Goal: Task Accomplishment & Management: Use online tool/utility

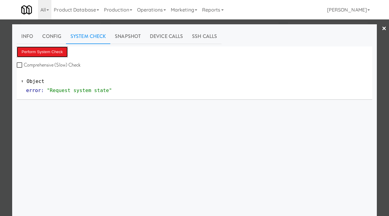
click at [56, 54] on button "Perform System Check" at bounding box center [42, 51] width 51 height 11
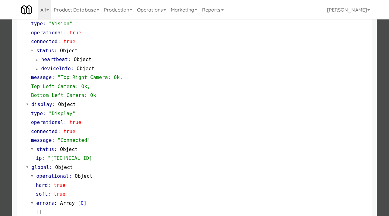
scroll to position [256, 0]
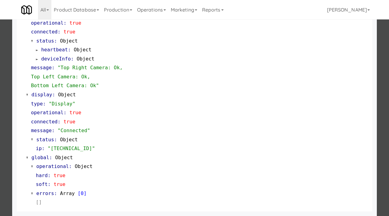
click at [0, 122] on div at bounding box center [194, 108] width 389 height 216
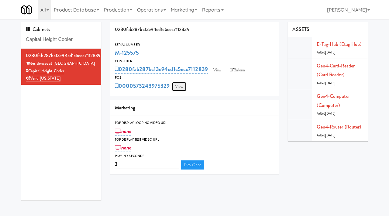
click at [178, 83] on link "View" at bounding box center [179, 86] width 14 height 9
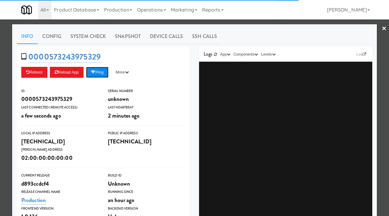
click at [99, 70] on button "Ping" at bounding box center [97, 72] width 22 height 11
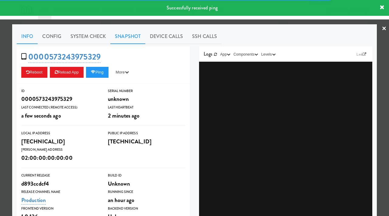
click at [127, 32] on link "Snapshot" at bounding box center [127, 36] width 35 height 15
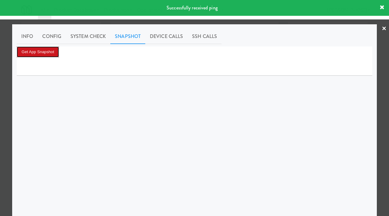
click at [34, 50] on button "Get App Snapshot" at bounding box center [38, 51] width 42 height 11
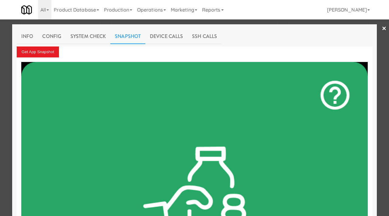
click at [0, 55] on div at bounding box center [194, 108] width 389 height 216
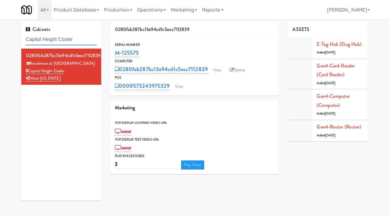
drag, startPoint x: 78, startPoint y: 40, endPoint x: 24, endPoint y: 40, distance: 53.7
click at [24, 40] on div "Cabinets Capital Height Cooler" at bounding box center [61, 35] width 80 height 27
paste input "Parkway Lofts - Food and Snacks Cooler - Middle"
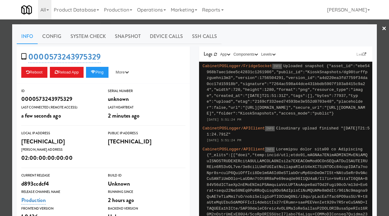
click at [0, 59] on div at bounding box center [194, 108] width 389 height 216
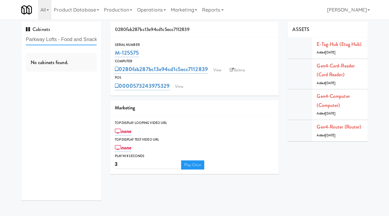
click at [87, 41] on input "Parkway Lofts - Food and Snacks Cooler - Middle" at bounding box center [61, 39] width 71 height 11
drag, startPoint x: 63, startPoint y: 38, endPoint x: 113, endPoint y: 41, distance: 50.2
click at [113, 41] on div "Cabinets Parkway Lofts - Food and Snacks Cooler - Middle No cabinets found. 028…" at bounding box center [194, 113] width 355 height 183
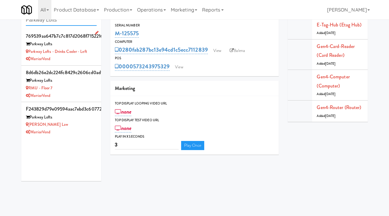
scroll to position [0, 0]
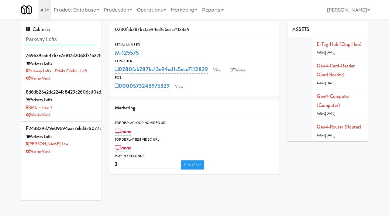
paste input "Food and Snacks Cooler - Middle"
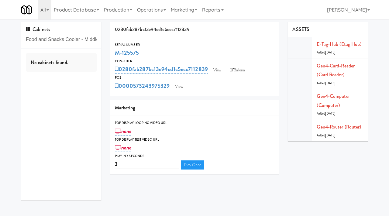
click at [47, 39] on input "Food and Snacks Cooler - Middle" at bounding box center [61, 39] width 71 height 11
paste input "Parkway Loft"
type input "Parkway Loft"
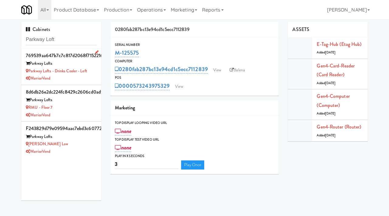
click at [82, 75] on div "WarriorVend" at bounding box center [61, 79] width 71 height 8
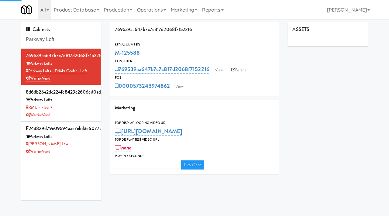
type input "3"
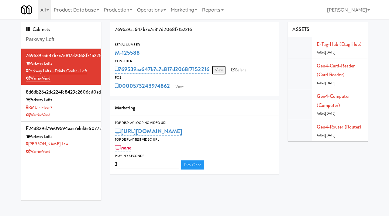
click at [220, 70] on link "View" at bounding box center [219, 70] width 14 height 9
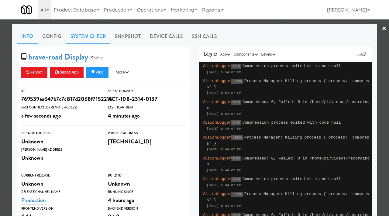
click at [88, 39] on link "System Check" at bounding box center [88, 36] width 44 height 15
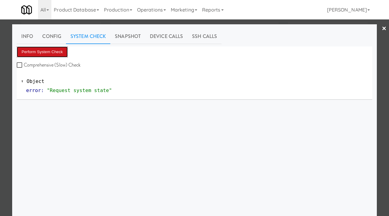
click at [37, 54] on button "Perform System Check" at bounding box center [42, 51] width 51 height 11
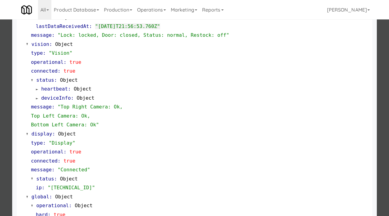
scroll to position [216, 0]
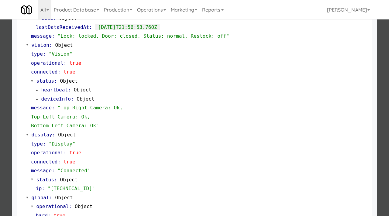
click at [0, 71] on div at bounding box center [194, 108] width 389 height 216
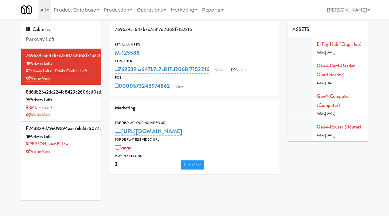
click at [65, 39] on input "Parkway Loft" at bounding box center [61, 39] width 71 height 11
type input "Parkway"
click at [80, 103] on div "Parkway Lofts" at bounding box center [61, 100] width 71 height 8
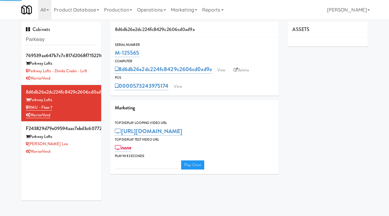
type input "3"
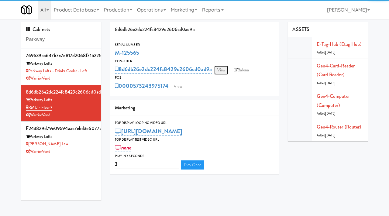
click at [222, 70] on link "View" at bounding box center [221, 70] width 14 height 9
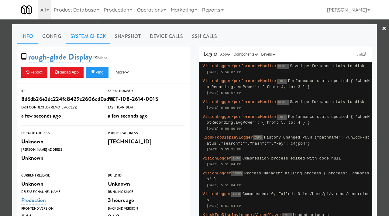
click at [96, 37] on link "System Check" at bounding box center [88, 36] width 44 height 15
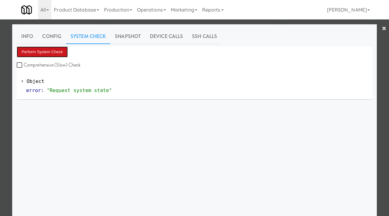
click at [51, 51] on button "Perform System Check" at bounding box center [42, 51] width 51 height 11
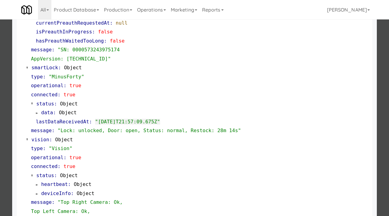
scroll to position [123, 0]
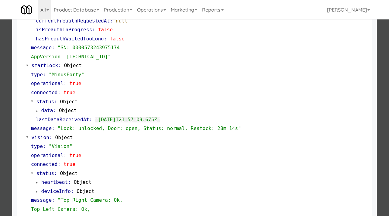
click at [1, 115] on div at bounding box center [194, 108] width 389 height 216
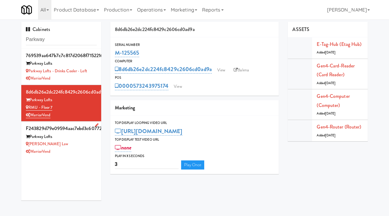
click at [85, 146] on div "Sumsion Law" at bounding box center [61, 144] width 71 height 8
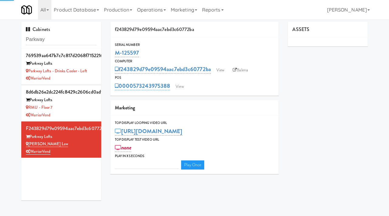
type input "3"
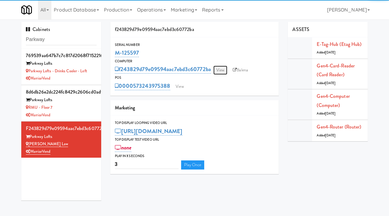
click at [221, 71] on link "View" at bounding box center [220, 70] width 14 height 9
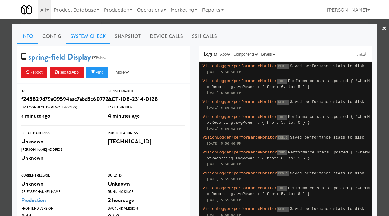
click at [85, 32] on link "System Check" at bounding box center [88, 36] width 44 height 15
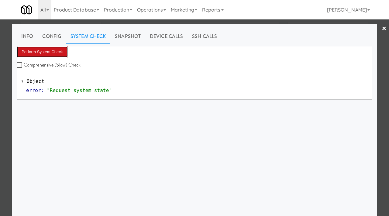
click at [42, 55] on button "Perform System Check" at bounding box center [42, 51] width 51 height 11
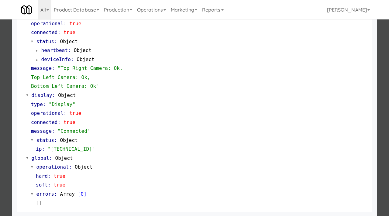
scroll to position [256, 0]
click at [8, 58] on div at bounding box center [194, 108] width 389 height 216
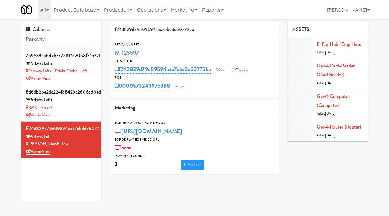
drag, startPoint x: 49, startPoint y: 41, endPoint x: 6, endPoint y: 43, distance: 43.8
click at [6, 43] on div "Cabinets Parkway 769539aa647b7c7c817d2068f7152216 Parkway Lofts Parkway Lofts -…" at bounding box center [194, 113] width 389 height 183
drag, startPoint x: 65, startPoint y: 40, endPoint x: 25, endPoint y: 32, distance: 40.5
click at [25, 32] on div "Cabinets Parkway" at bounding box center [61, 35] width 80 height 27
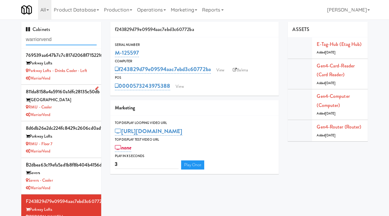
scroll to position [19, 0]
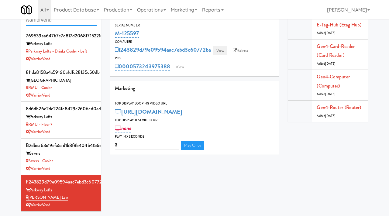
type input "warriorvend"
click at [216, 49] on link "View" at bounding box center [220, 50] width 14 height 9
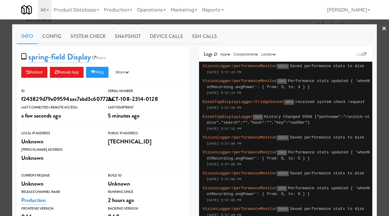
click at [143, 22] on div at bounding box center [194, 108] width 389 height 216
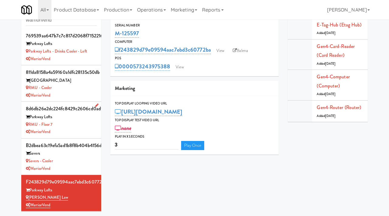
click at [74, 133] on div "WarriorVend" at bounding box center [61, 132] width 71 height 8
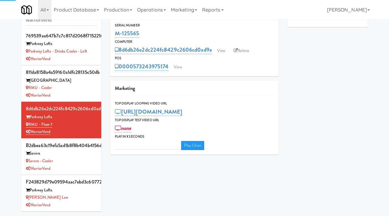
type input "3"
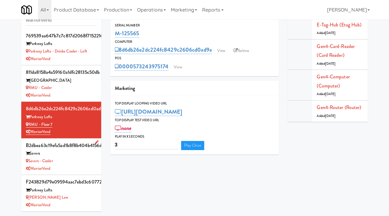
click at [71, 161] on div "Savers - Cooler" at bounding box center [61, 161] width 71 height 8
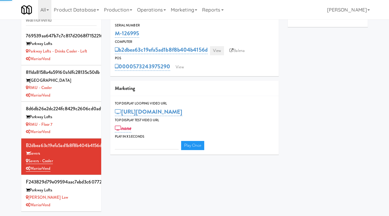
type input "3"
click at [219, 50] on link "View" at bounding box center [217, 50] width 14 height 9
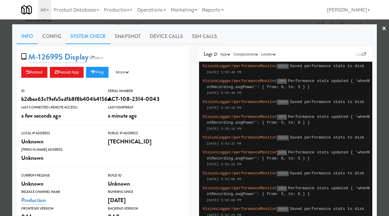
click at [90, 33] on link "System Check" at bounding box center [88, 36] width 44 height 15
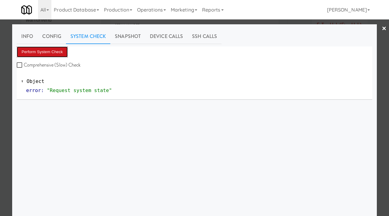
click at [49, 53] on button "Perform System Check" at bounding box center [42, 51] width 51 height 11
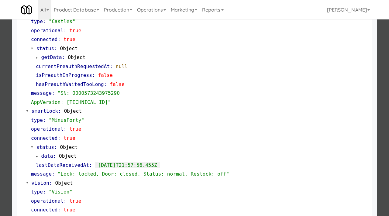
scroll to position [92, 0]
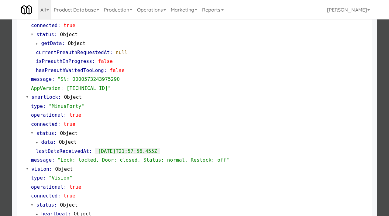
click at [0, 144] on div at bounding box center [194, 108] width 389 height 216
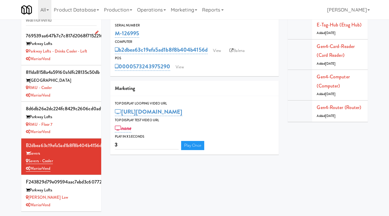
click at [91, 59] on div "WarriorVend" at bounding box center [61, 59] width 71 height 8
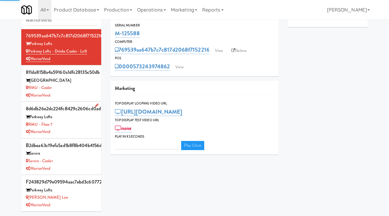
type input "3"
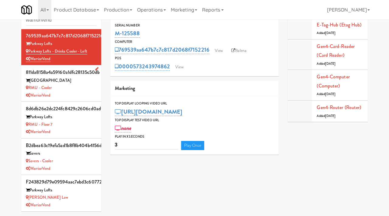
click at [79, 88] on div "RMU - Cooler" at bounding box center [61, 88] width 71 height 8
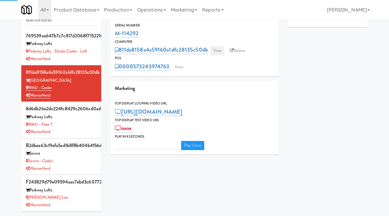
type input "3"
click at [214, 50] on link "View" at bounding box center [217, 50] width 14 height 9
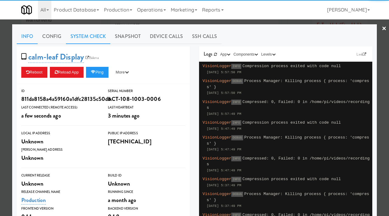
click at [87, 35] on link "System Check" at bounding box center [88, 36] width 44 height 15
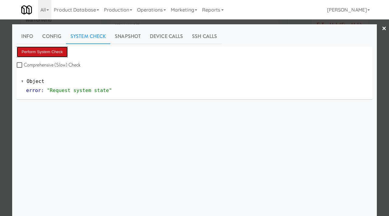
click at [53, 50] on button "Perform System Check" at bounding box center [42, 51] width 51 height 11
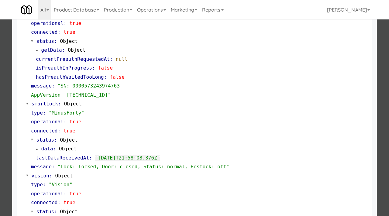
scroll to position [86, 0]
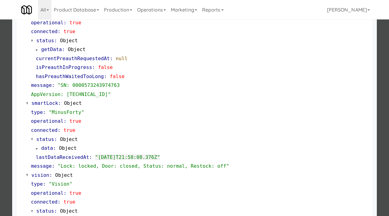
click at [0, 75] on div at bounding box center [194, 108] width 389 height 216
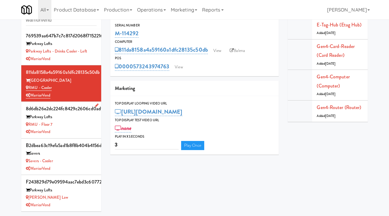
click at [88, 125] on div "RMU - Floor 7" at bounding box center [61, 125] width 71 height 8
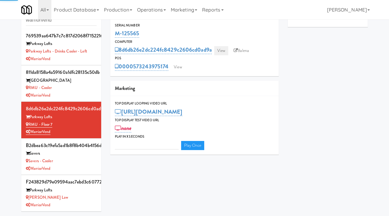
type input "3"
click at [222, 51] on link "View" at bounding box center [221, 50] width 14 height 9
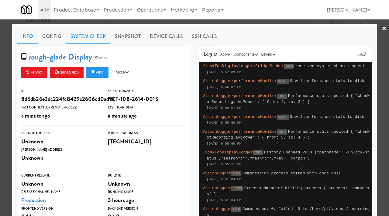
click at [94, 36] on link "System Check" at bounding box center [88, 36] width 44 height 15
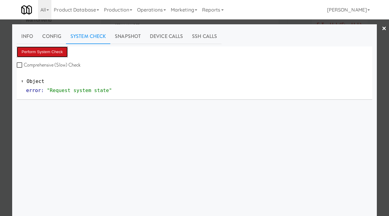
click at [41, 53] on button "Perform System Check" at bounding box center [42, 51] width 51 height 11
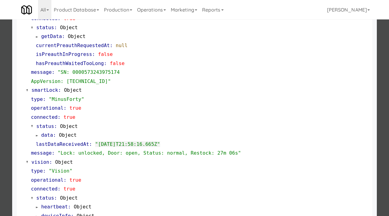
scroll to position [99, 0]
click at [0, 132] on div at bounding box center [194, 108] width 389 height 216
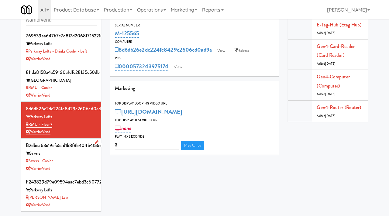
click at [76, 163] on div "Savers - Cooler" at bounding box center [61, 161] width 71 height 8
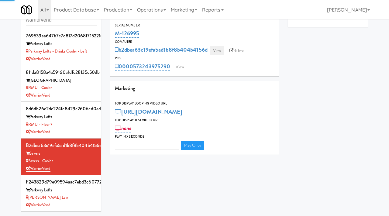
type input "3"
click at [217, 53] on link "View" at bounding box center [217, 50] width 14 height 9
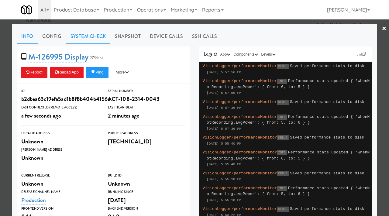
click at [90, 39] on link "System Check" at bounding box center [88, 36] width 44 height 15
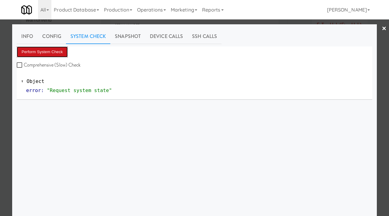
click at [33, 52] on button "Perform System Check" at bounding box center [42, 51] width 51 height 11
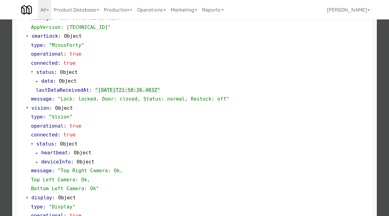
scroll to position [161, 0]
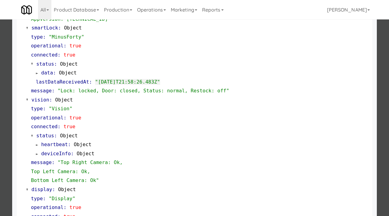
click at [0, 93] on div at bounding box center [194, 108] width 389 height 216
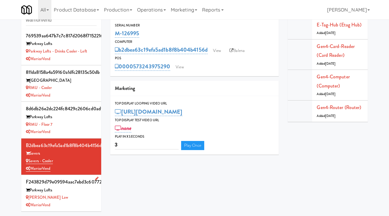
click at [87, 193] on div "Parkway Lofts" at bounding box center [61, 190] width 71 height 8
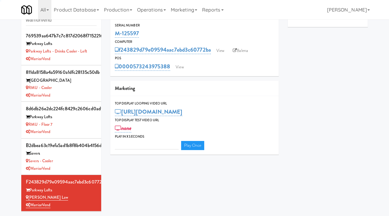
type input "3"
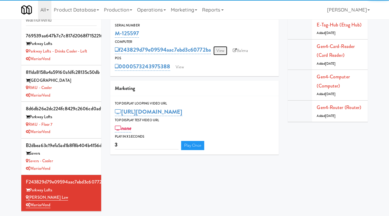
click at [219, 52] on link "View" at bounding box center [220, 50] width 14 height 9
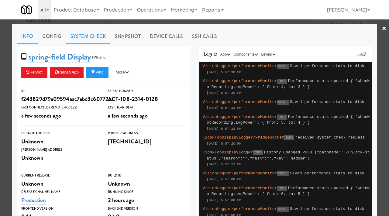
click at [90, 34] on link "System Check" at bounding box center [88, 36] width 44 height 15
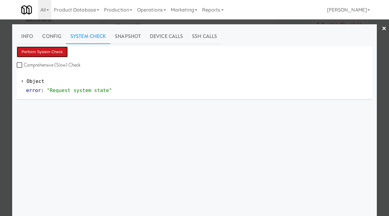
click at [47, 53] on button "Perform System Check" at bounding box center [42, 51] width 51 height 11
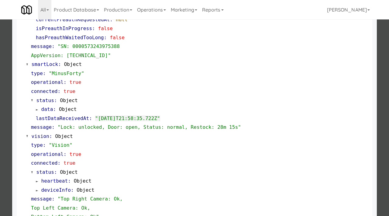
scroll to position [129, 0]
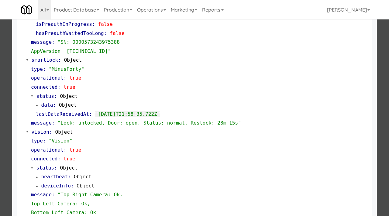
click at [0, 119] on div at bounding box center [194, 108] width 389 height 216
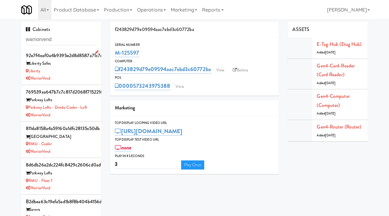
click at [86, 75] on div "WarriorVend" at bounding box center [61, 79] width 71 height 8
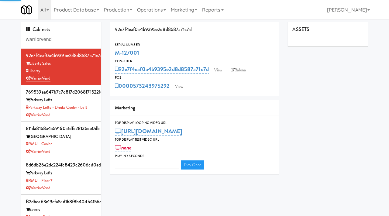
type input "3"
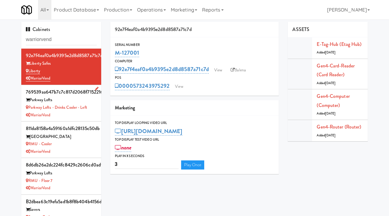
click at [88, 116] on div "WarriorVend" at bounding box center [61, 115] width 71 height 8
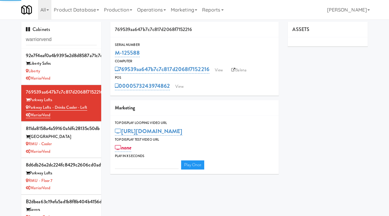
type input "3"
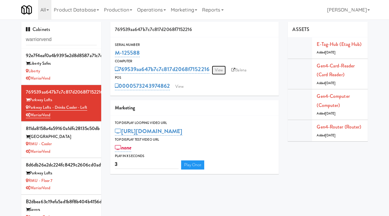
click at [219, 70] on link "View" at bounding box center [219, 70] width 14 height 9
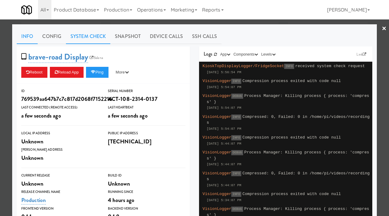
click at [90, 39] on link "System Check" at bounding box center [88, 36] width 44 height 15
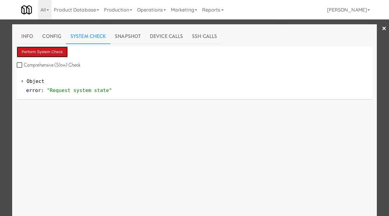
click at [50, 49] on button "Perform System Check" at bounding box center [42, 51] width 51 height 11
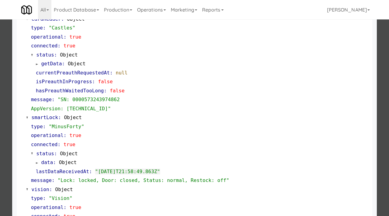
scroll to position [73, 0]
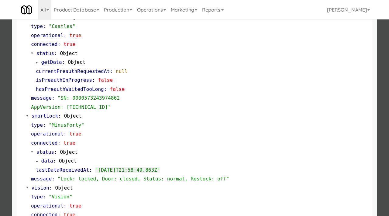
click at [0, 123] on div at bounding box center [194, 108] width 389 height 216
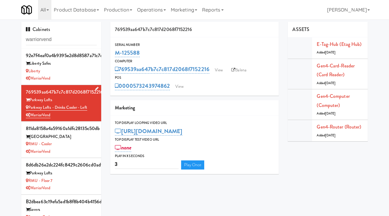
scroll to position [37, 0]
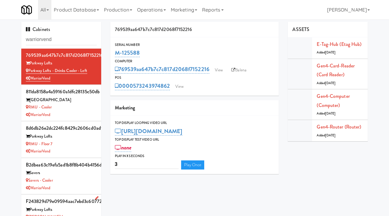
click at [74, 213] on div "Sumsion Law" at bounding box center [61, 217] width 71 height 8
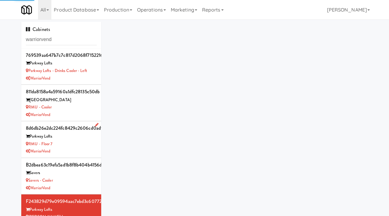
scroll to position [19, 0]
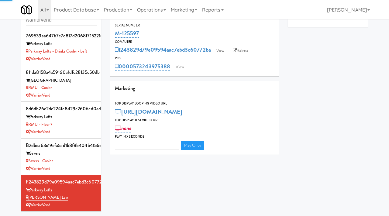
type input "3"
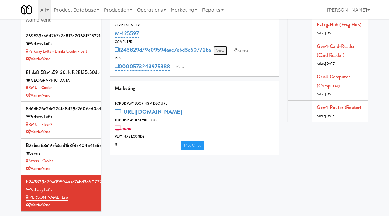
click at [221, 49] on link "View" at bounding box center [220, 50] width 14 height 9
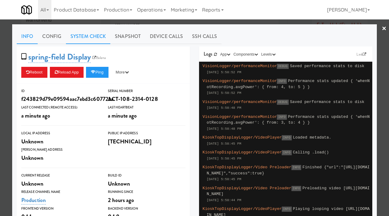
click at [78, 35] on link "System Check" at bounding box center [88, 36] width 44 height 15
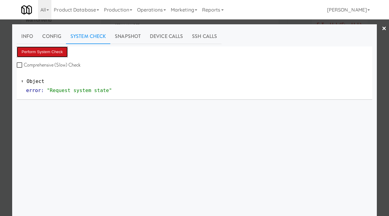
click at [39, 53] on button "Perform System Check" at bounding box center [42, 51] width 51 height 11
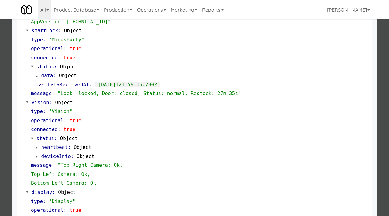
scroll to position [178, 0]
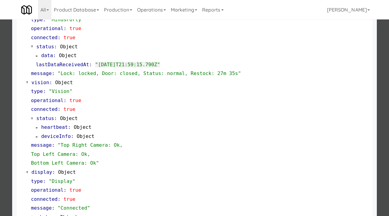
click at [0, 76] on div at bounding box center [194, 108] width 389 height 216
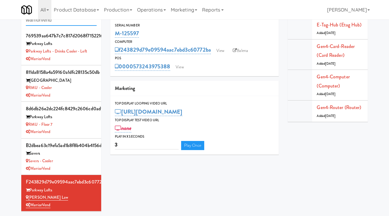
click at [59, 22] on input "warriorvend" at bounding box center [61, 20] width 71 height 11
type input "the mo"
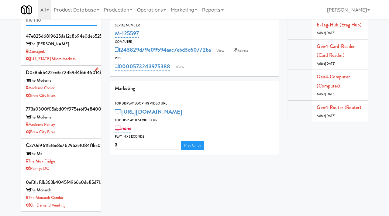
scroll to position [37, 0]
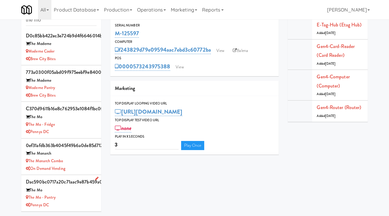
click at [73, 193] on div "The Mo" at bounding box center [61, 190] width 71 height 8
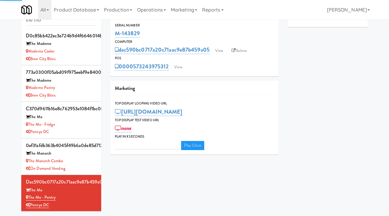
type input "3"
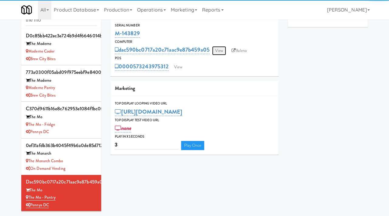
click at [222, 49] on link "View" at bounding box center [219, 50] width 14 height 9
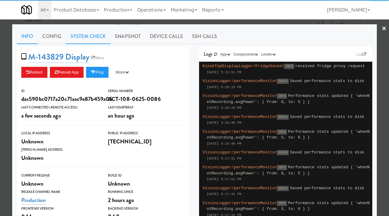
click at [94, 36] on link "System Check" at bounding box center [88, 36] width 44 height 15
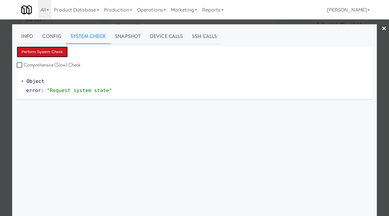
click at [49, 47] on button "Perform System Check" at bounding box center [42, 51] width 51 height 11
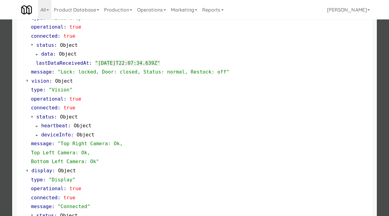
scroll to position [256, 0]
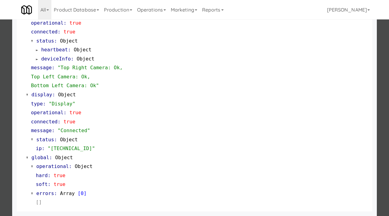
click at [1, 119] on div at bounding box center [194, 108] width 389 height 216
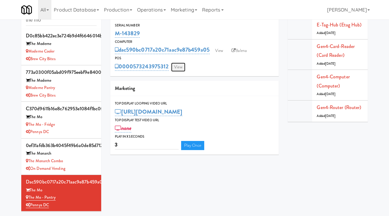
click at [175, 65] on link "View" at bounding box center [178, 67] width 14 height 9
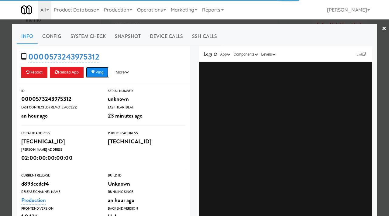
click at [102, 72] on button "Ping" at bounding box center [97, 72] width 22 height 11
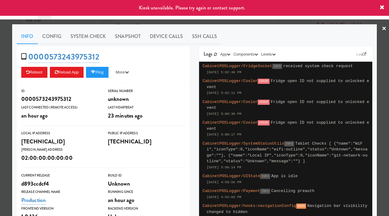
click at [0, 90] on div at bounding box center [194, 108] width 389 height 216
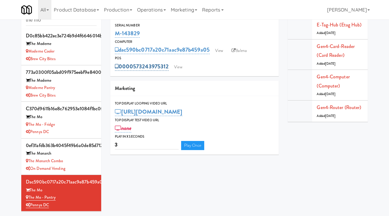
drag, startPoint x: 169, startPoint y: 62, endPoint x: 133, endPoint y: 63, distance: 35.5
click at [133, 63] on div "0000573243975312 View" at bounding box center [194, 66] width 159 height 10
copy link "573243975312"
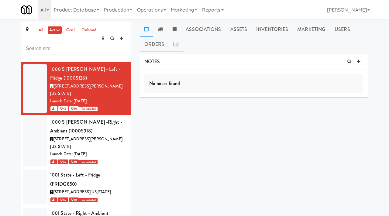
scroll to position [3778, 0]
